Goal: Navigation & Orientation: Find specific page/section

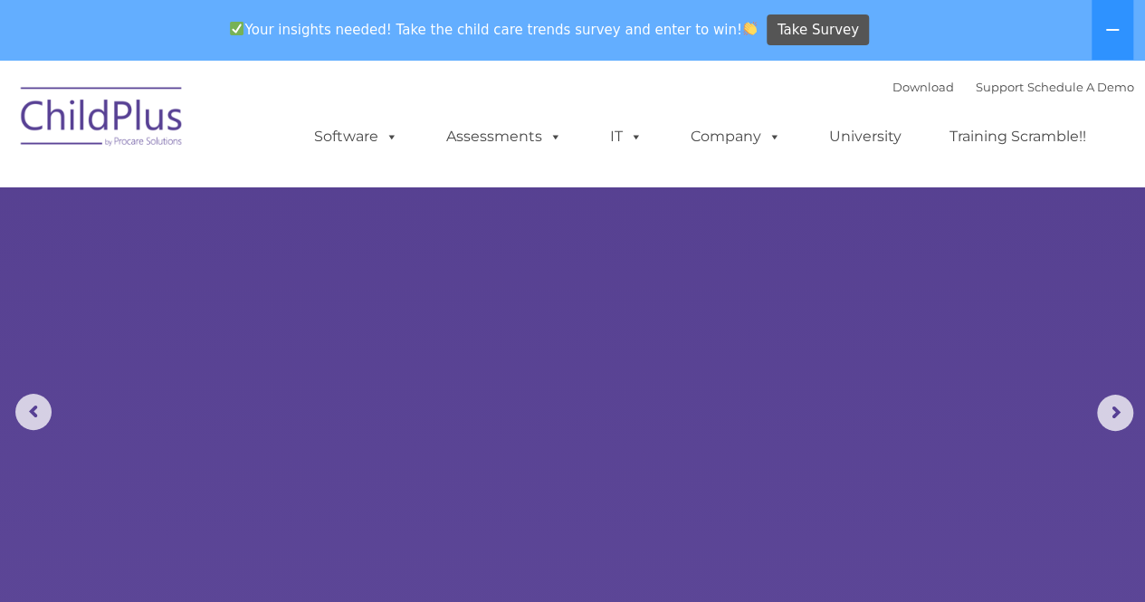
select select "MEDIUM"
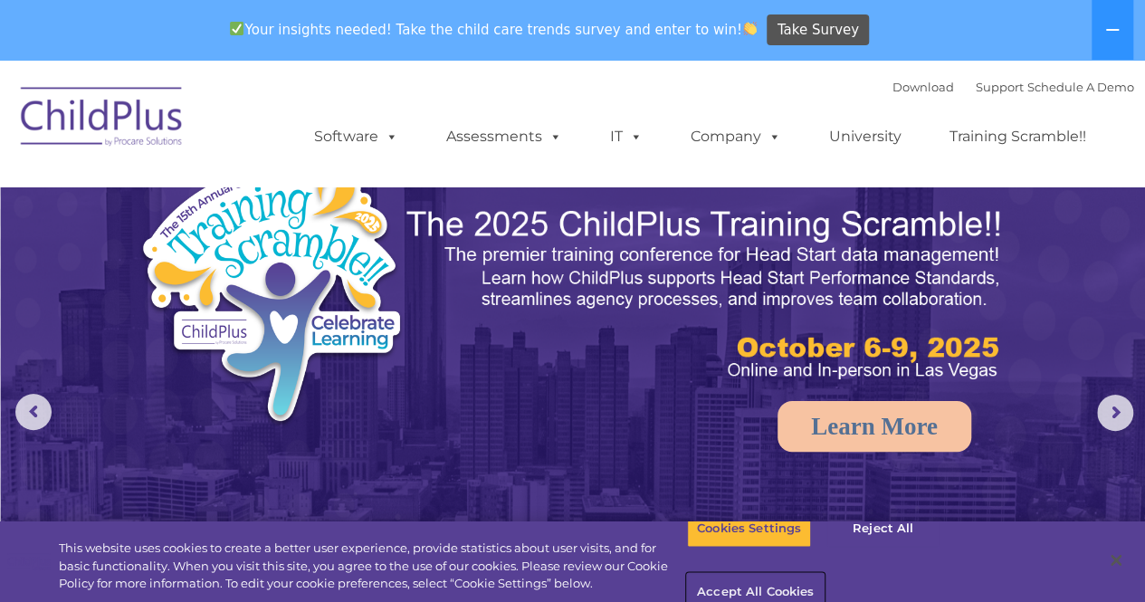
click at [824, 574] on button "Accept All Cookies" at bounding box center [755, 593] width 137 height 38
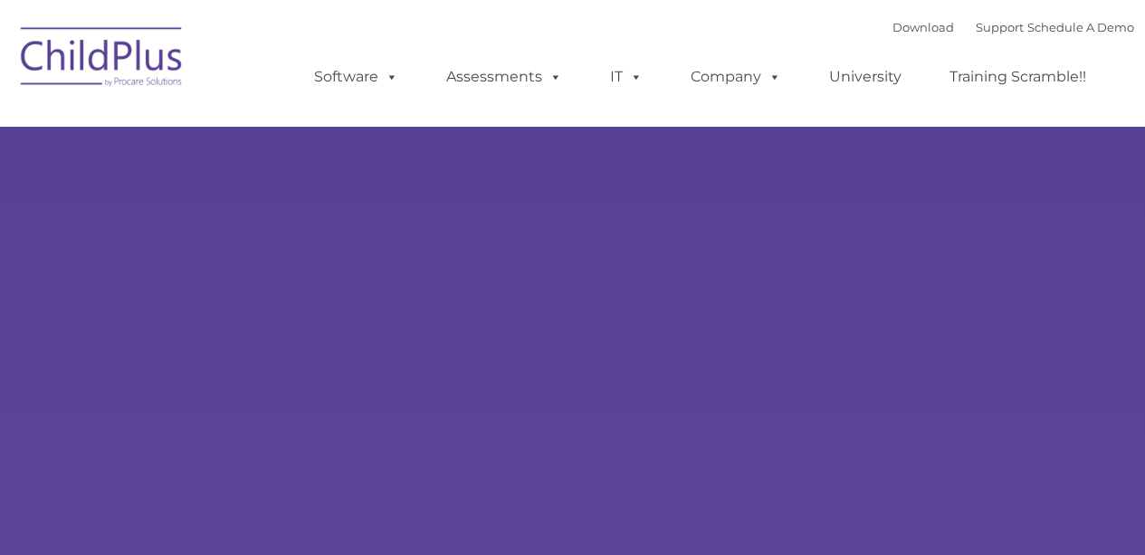
type input ""
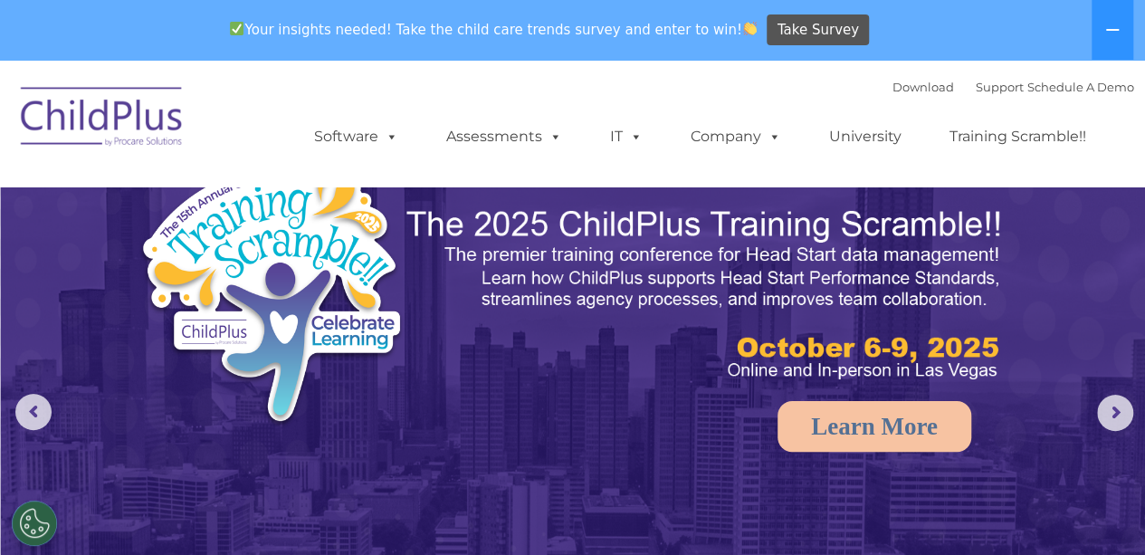
select select "MEDIUM"
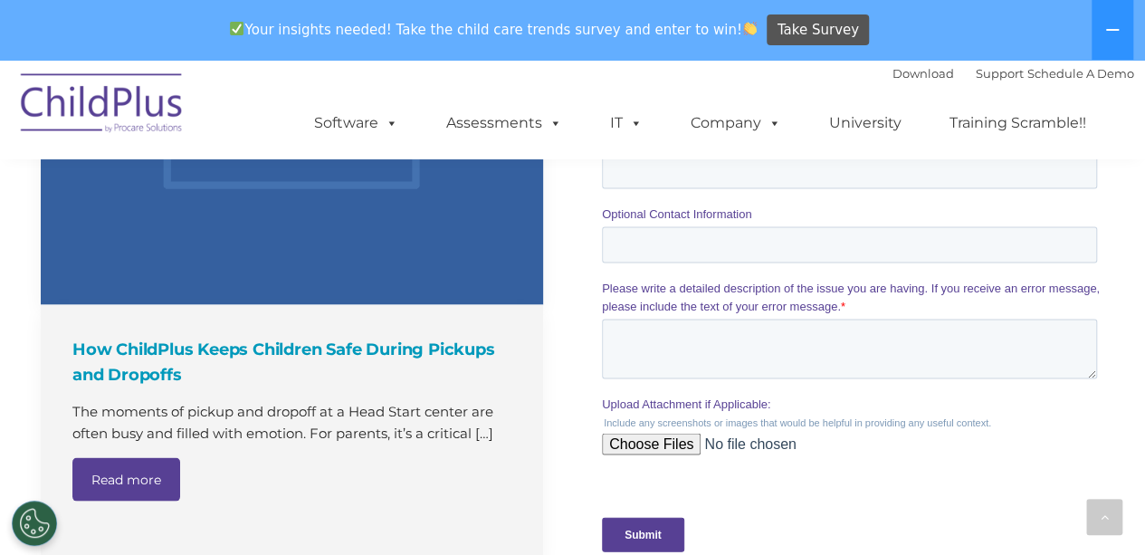
scroll to position [1655, 0]
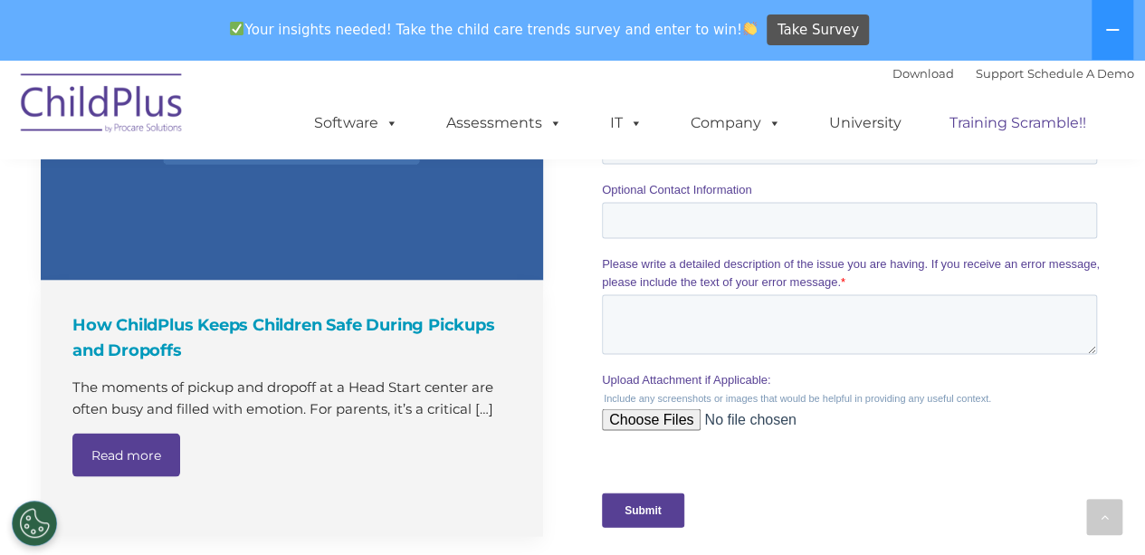
click at [1011, 125] on link "Training Scramble!!" at bounding box center [1017, 123] width 173 height 36
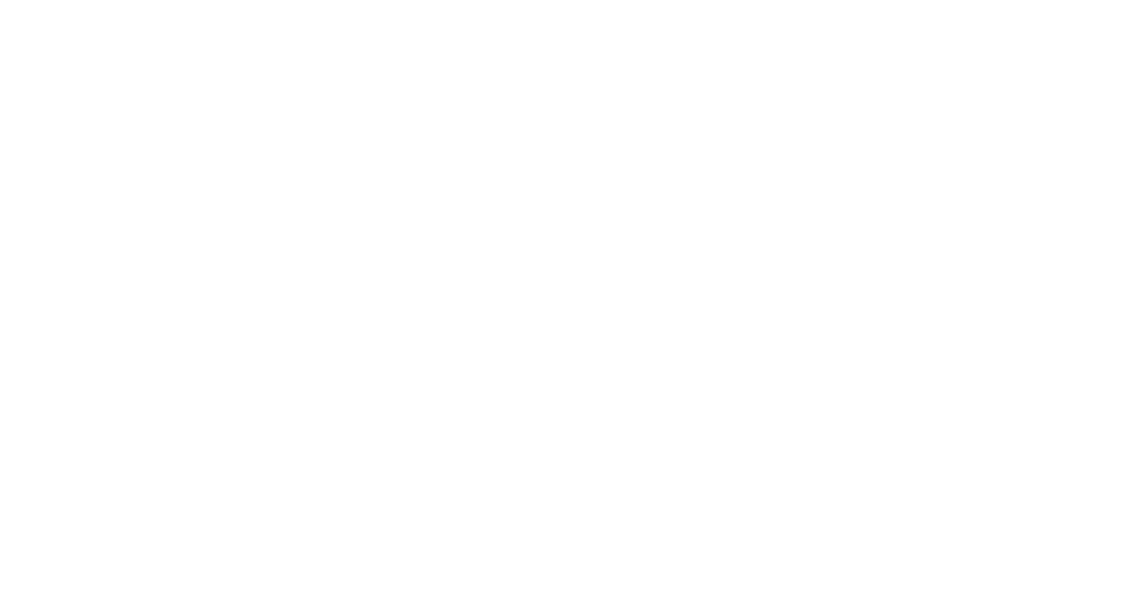
type input ""
